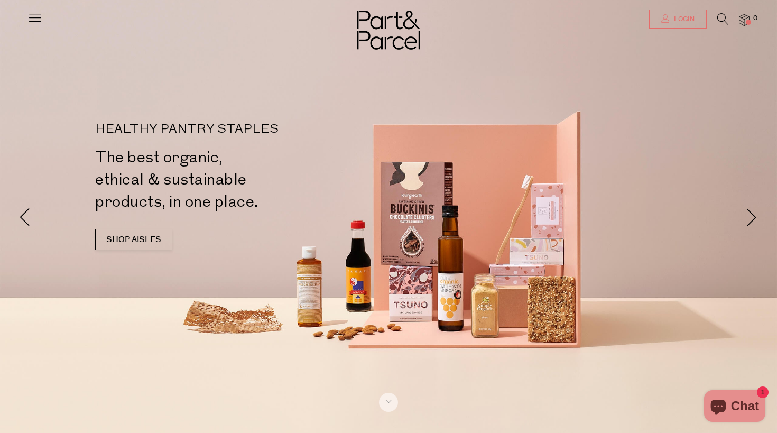
click at [697, 20] on link "Login" at bounding box center [678, 19] width 58 height 19
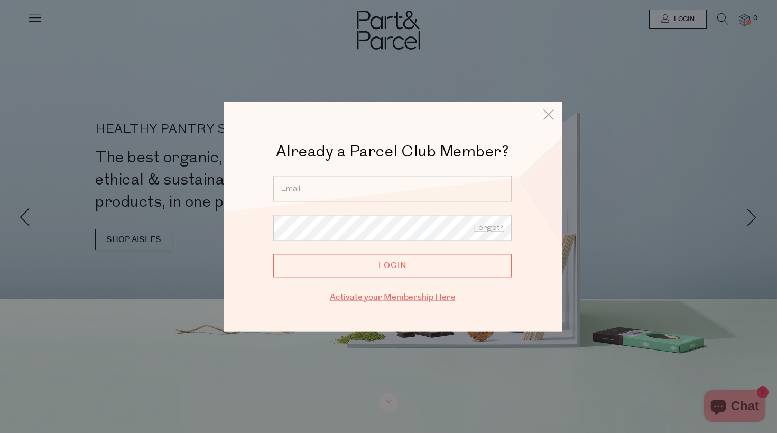
click at [393, 297] on link "Activate your Membership Here" at bounding box center [393, 297] width 126 height 12
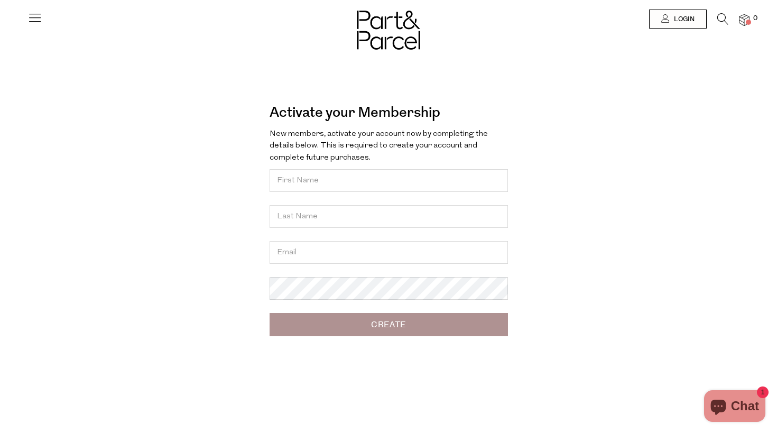
type input "F"
type input "Fiona"
type input "Peschardt"
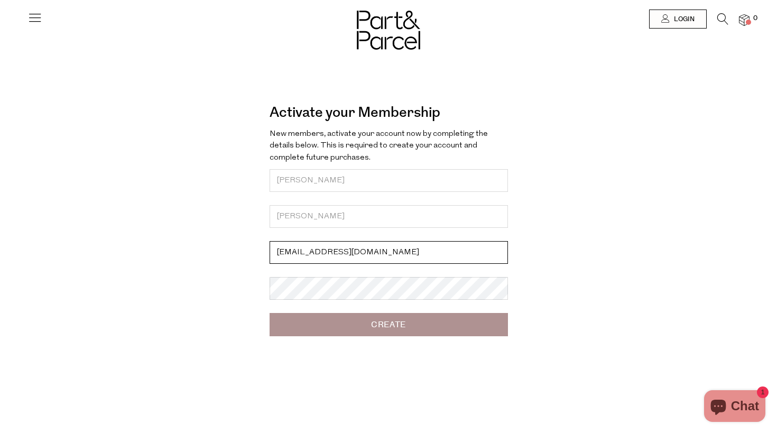
type input "[EMAIL_ADDRESS][DOMAIN_NAME]"
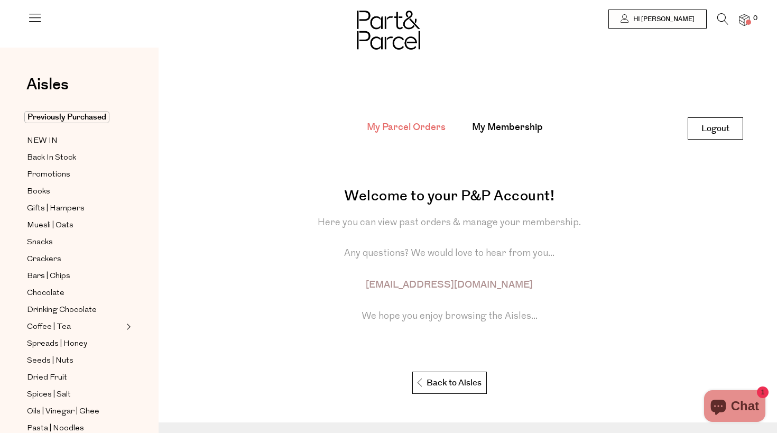
click at [719, 17] on icon at bounding box center [722, 19] width 11 height 12
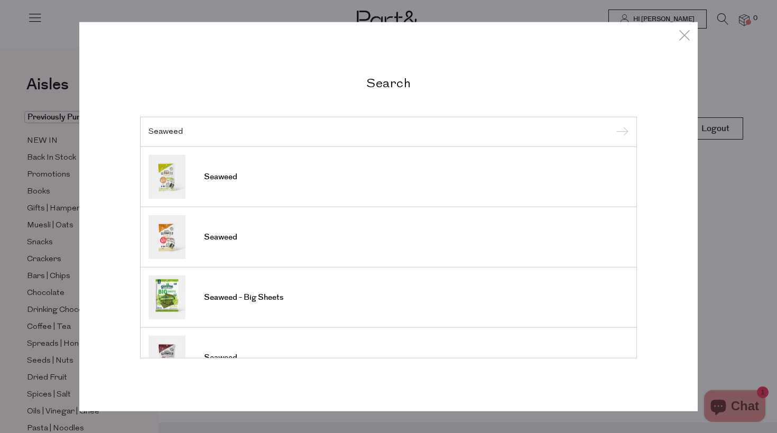
type input "Seaweed"
click at [620, 132] on input "submit" at bounding box center [620, 132] width 16 height 16
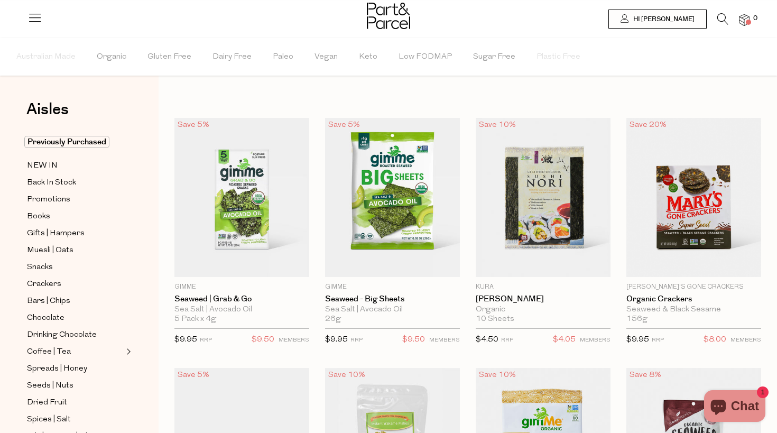
click at [719, 17] on icon at bounding box center [722, 19] width 11 height 12
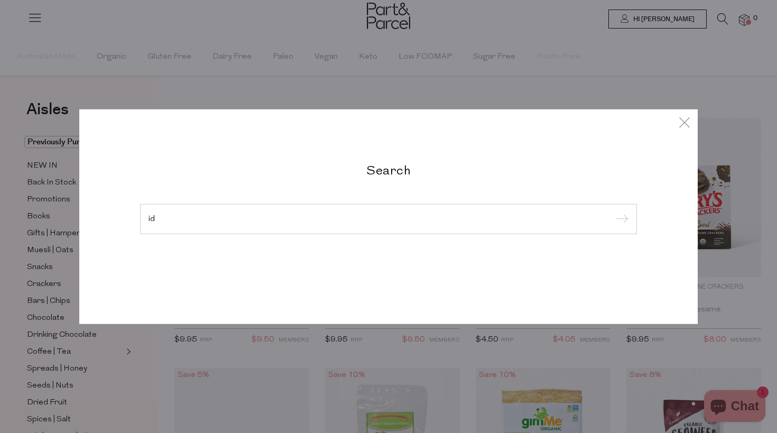
type input "i"
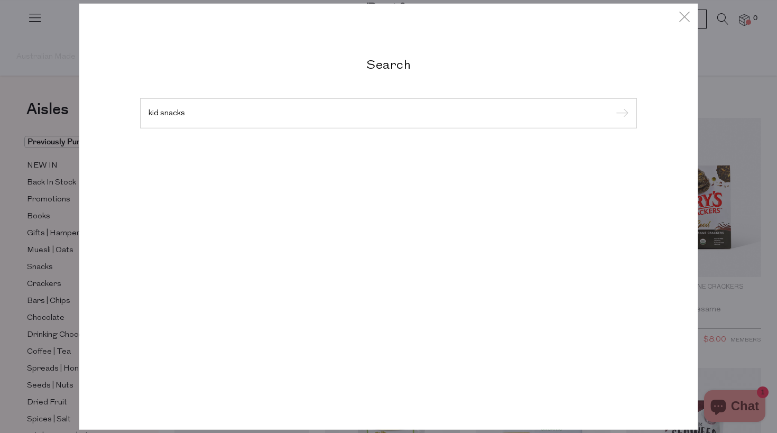
type input "kid snacks"
click at [620, 114] on input "submit" at bounding box center [620, 114] width 16 height 16
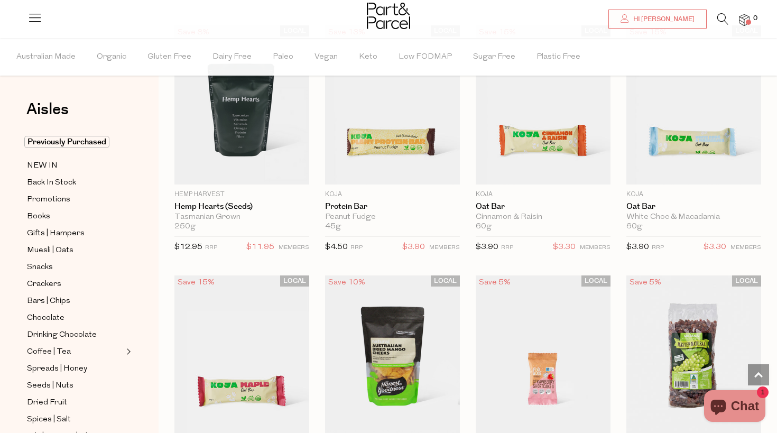
scroll to position [436, 0]
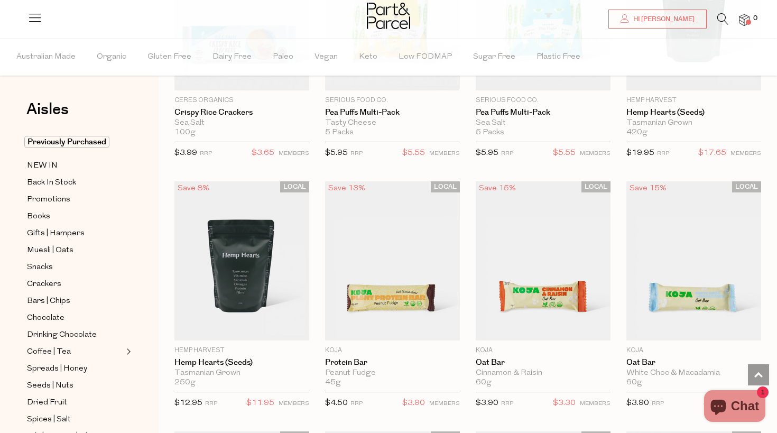
click at [720, 22] on icon at bounding box center [722, 19] width 11 height 12
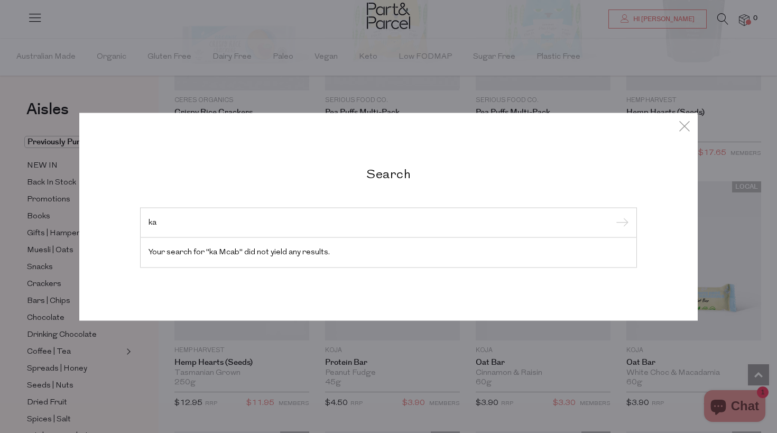
type input "k"
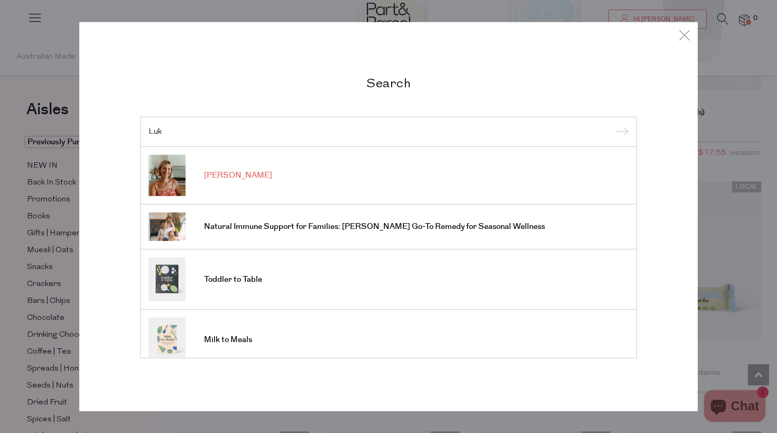
type input "Luk"
click at [241, 181] on link "[PERSON_NAME]" at bounding box center [388, 175] width 480 height 41
